Goal: Task Accomplishment & Management: Manage account settings

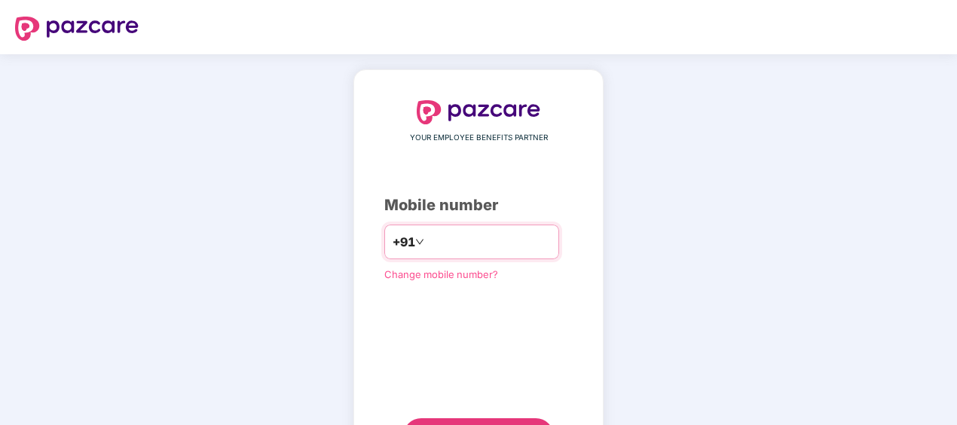
click at [518, 240] on input "number" at bounding box center [489, 242] width 124 height 24
type input "**********"
click at [689, 177] on div "**********" at bounding box center [478, 277] width 957 height 446
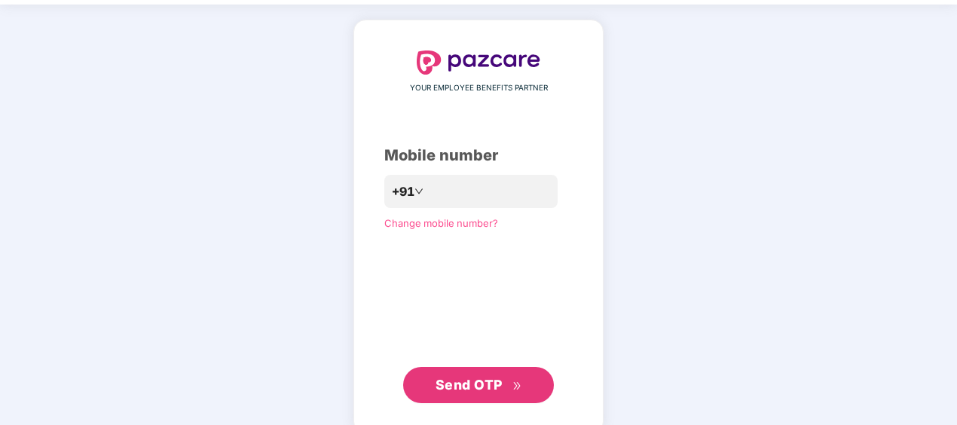
scroll to position [72, 0]
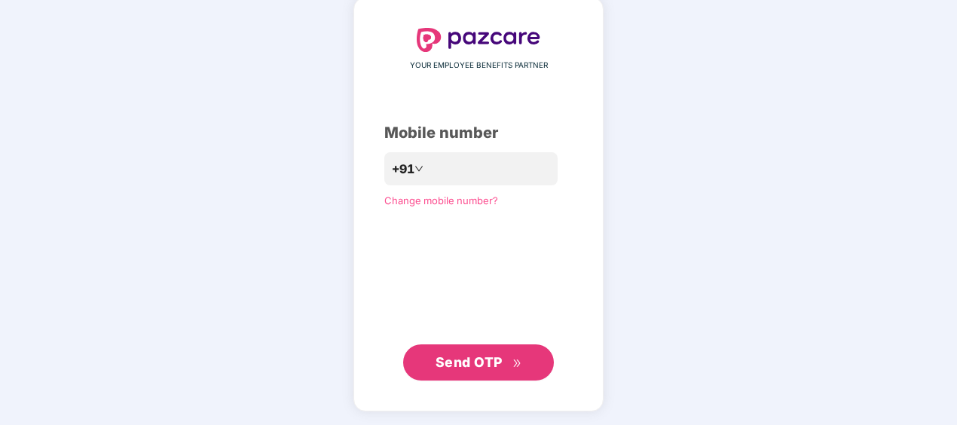
click at [507, 360] on span "Send OTP" at bounding box center [479, 362] width 87 height 21
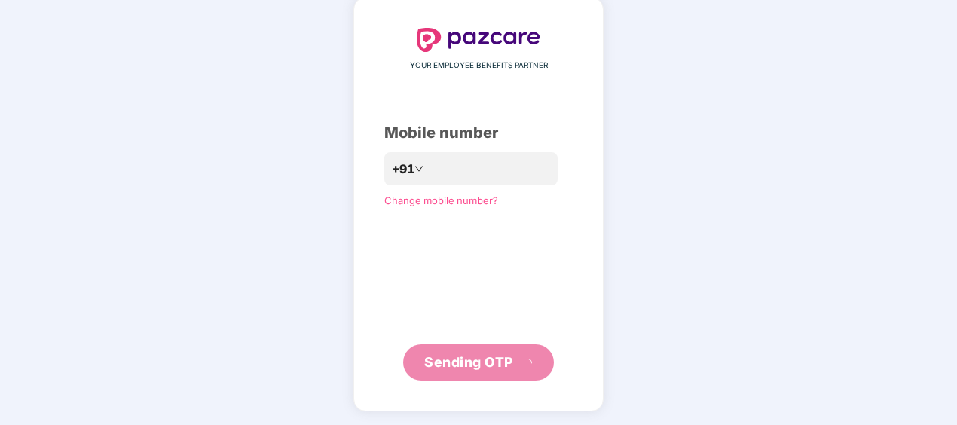
scroll to position [66, 0]
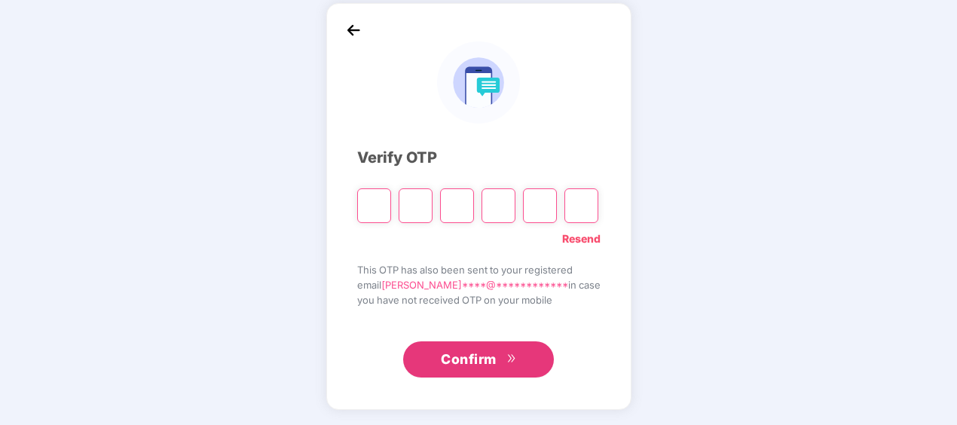
type input "*"
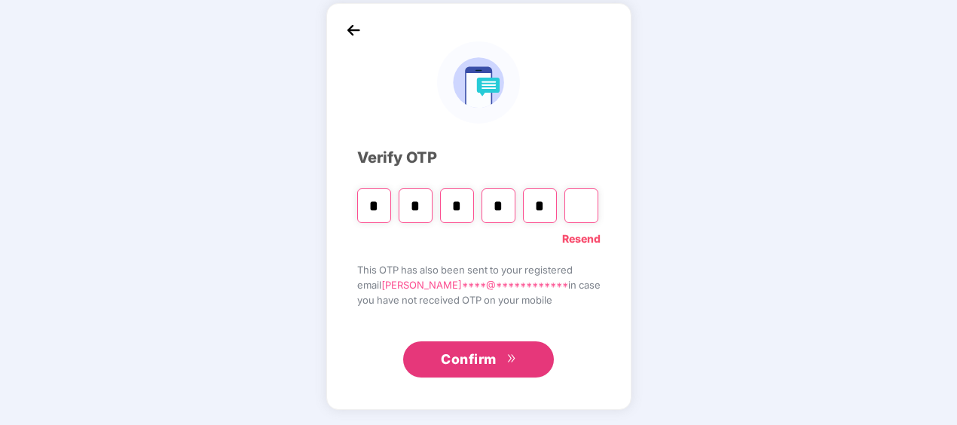
type input "*"
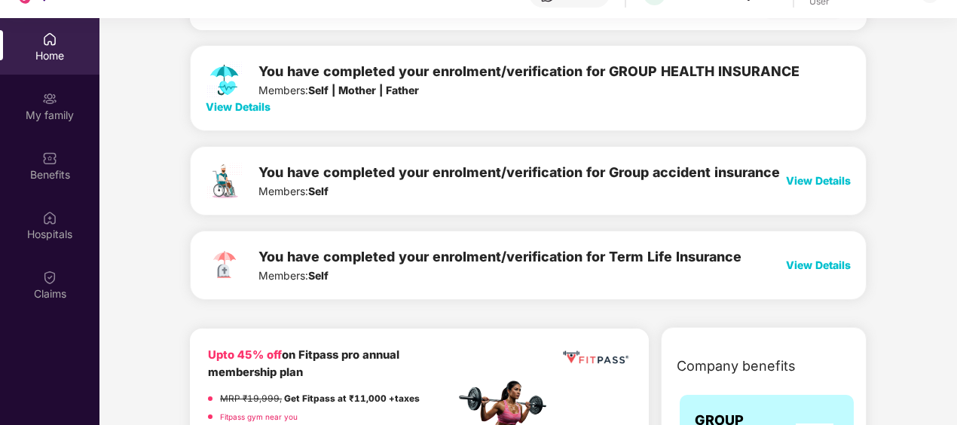
scroll to position [151, 0]
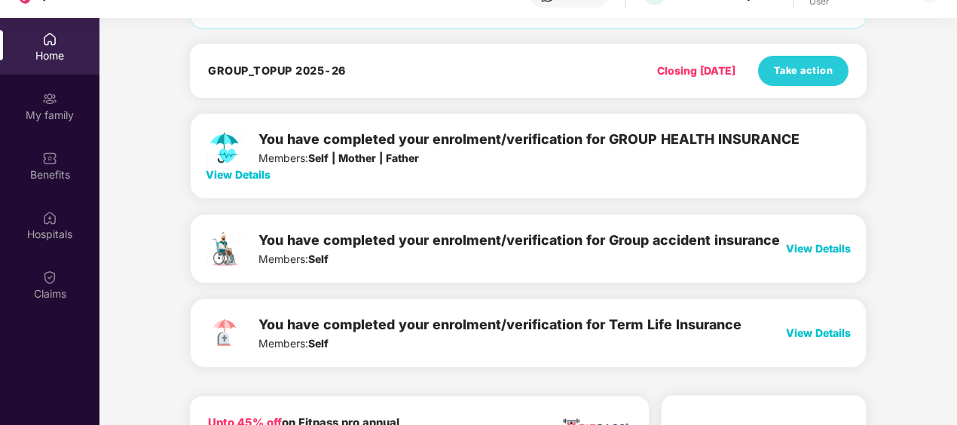
click at [252, 172] on span "View Details" at bounding box center [238, 174] width 65 height 13
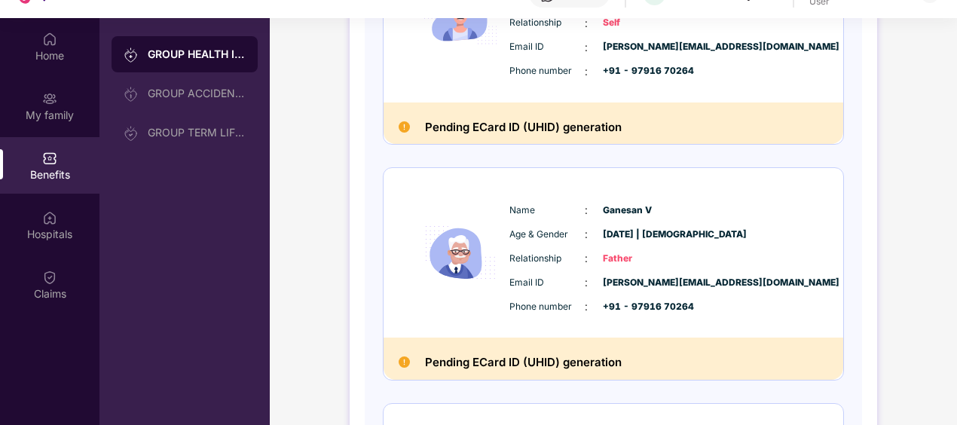
scroll to position [193, 0]
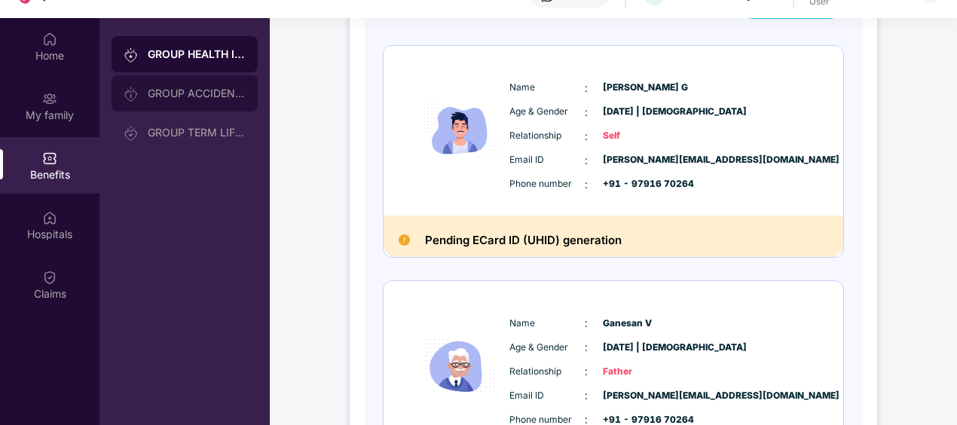
click at [182, 89] on div "GROUP ACCIDENTAL INSURANCE" at bounding box center [197, 93] width 98 height 12
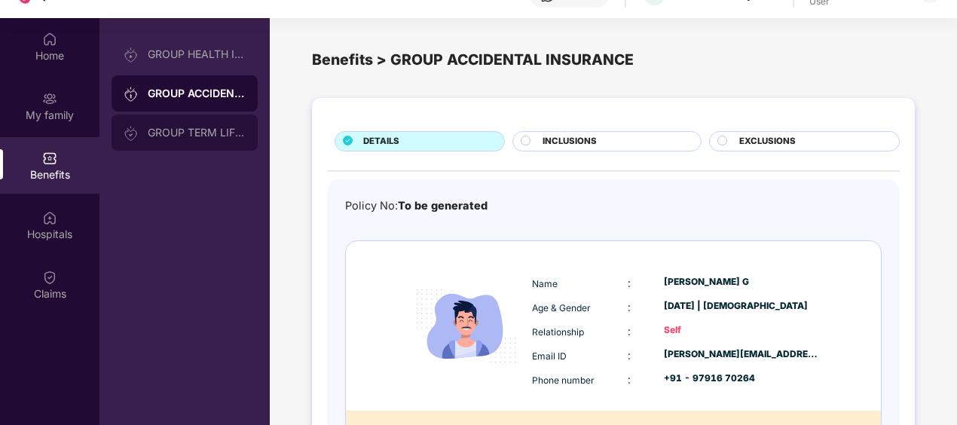
click at [167, 132] on div "GROUP TERM LIFE INSURANCE" at bounding box center [197, 133] width 98 height 12
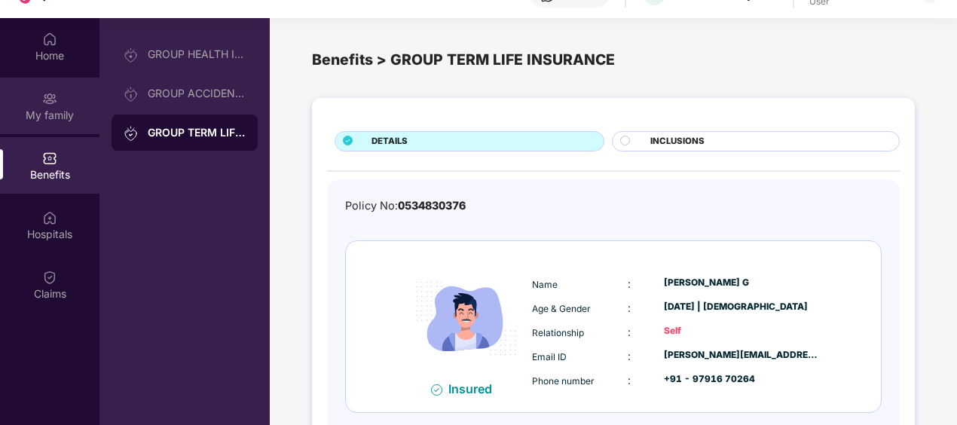
click at [60, 113] on div "My family" at bounding box center [49, 115] width 99 height 15
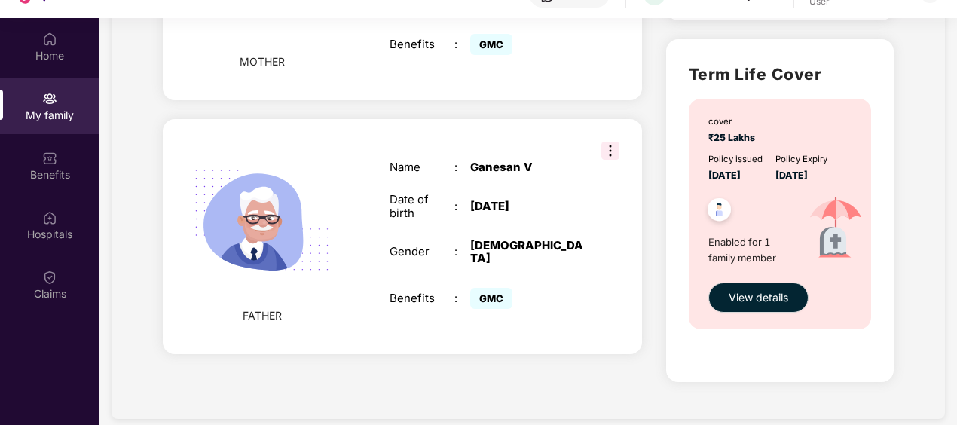
scroll to position [432, 0]
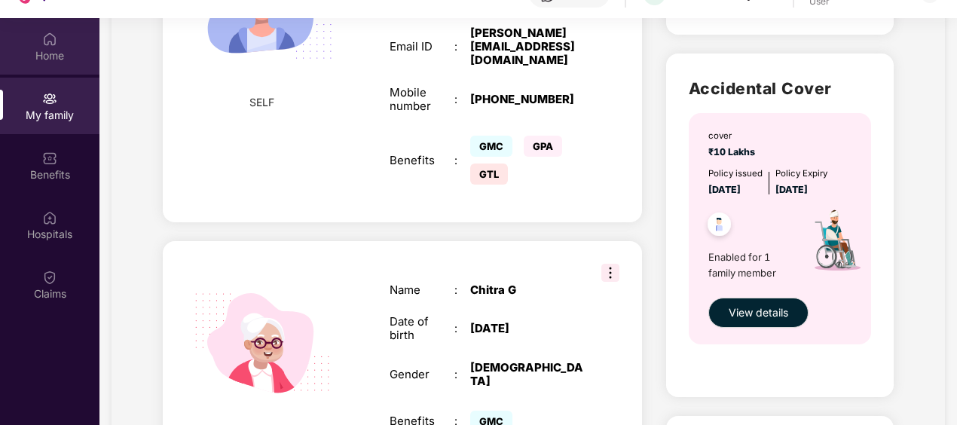
click at [54, 39] on img at bounding box center [49, 39] width 15 height 15
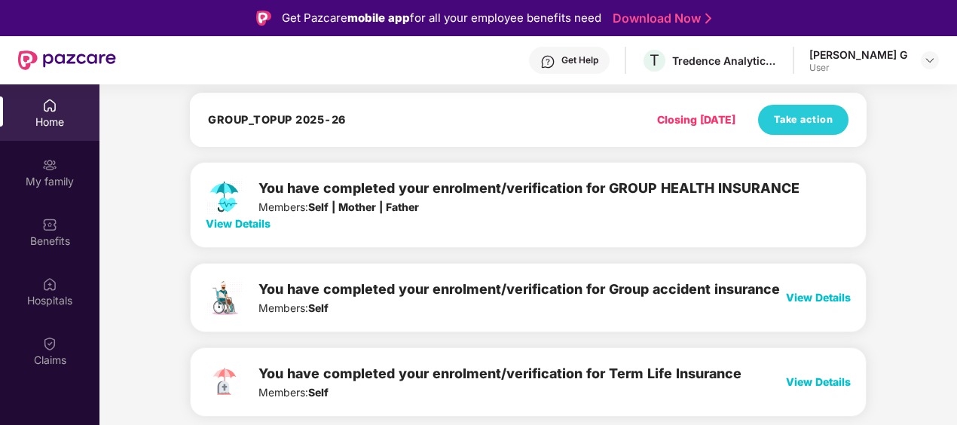
scroll to position [0, 0]
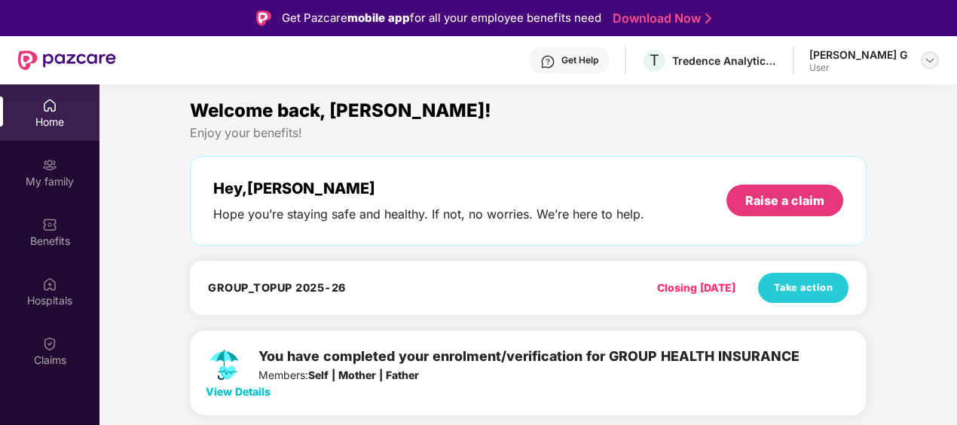
click at [929, 60] on img at bounding box center [930, 60] width 12 height 12
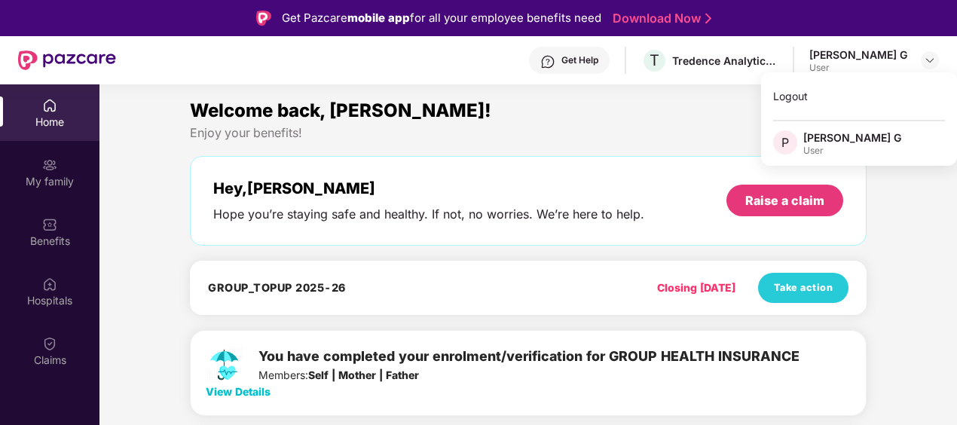
click at [793, 140] on span "P" at bounding box center [785, 142] width 24 height 24
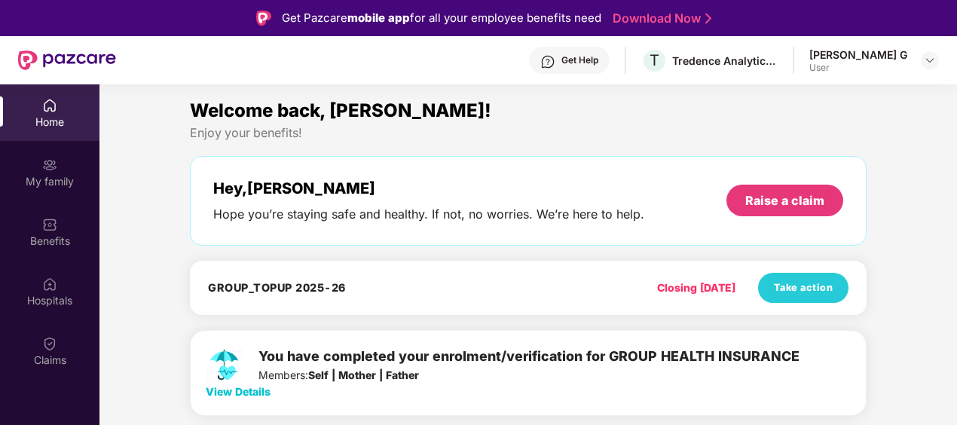
click at [793, 99] on div "Welcome back, [PERSON_NAME]!" at bounding box center [528, 110] width 677 height 29
click at [888, 74] on div "Get Help T Tredence Analytics Solutions Private Limited [PERSON_NAME] G User" at bounding box center [527, 60] width 823 height 48
click at [924, 59] on img at bounding box center [930, 60] width 12 height 12
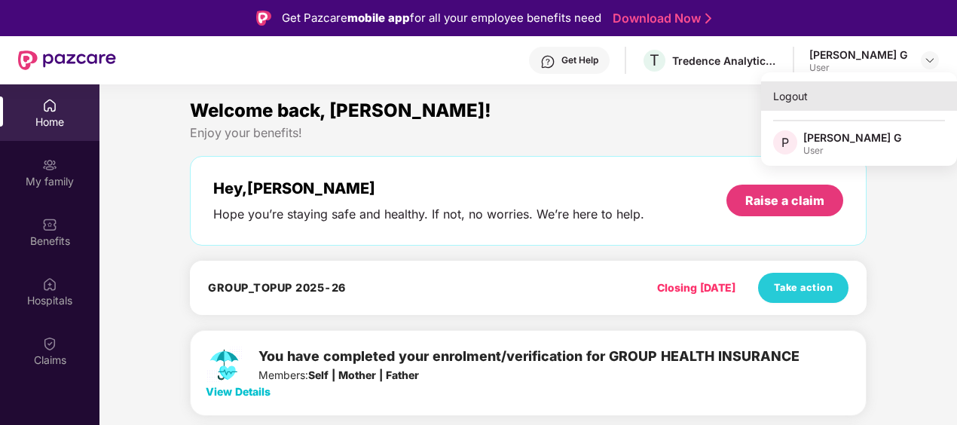
click at [818, 97] on div "Logout" at bounding box center [859, 95] width 196 height 29
